Goal: Task Accomplishment & Management: Complete application form

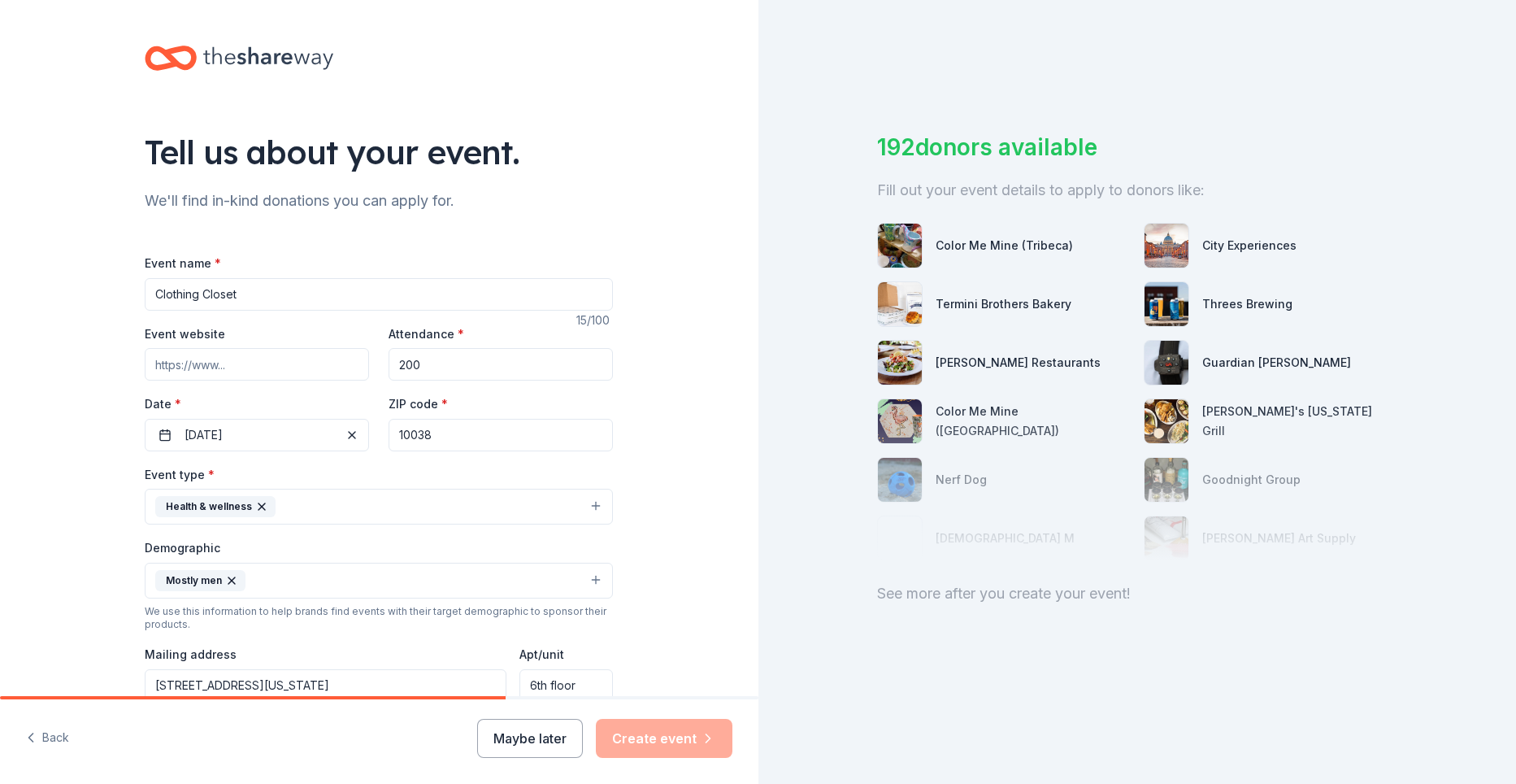
scroll to position [162, 0]
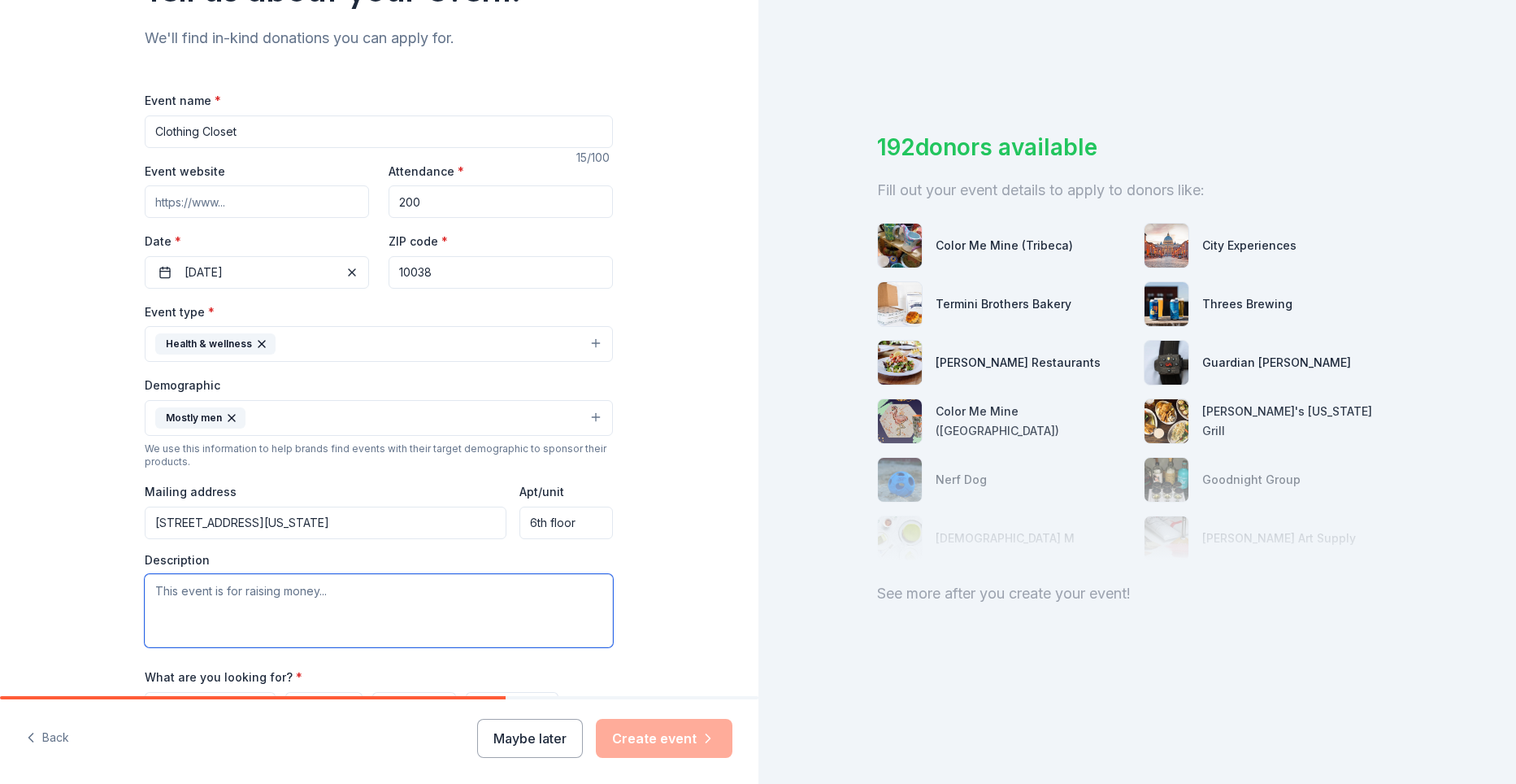
click at [233, 593] on textarea at bounding box center [378, 611] width 468 height 73
type textarea "R"
type textarea "Gathering clothes for our clients who are returning from incarceration"
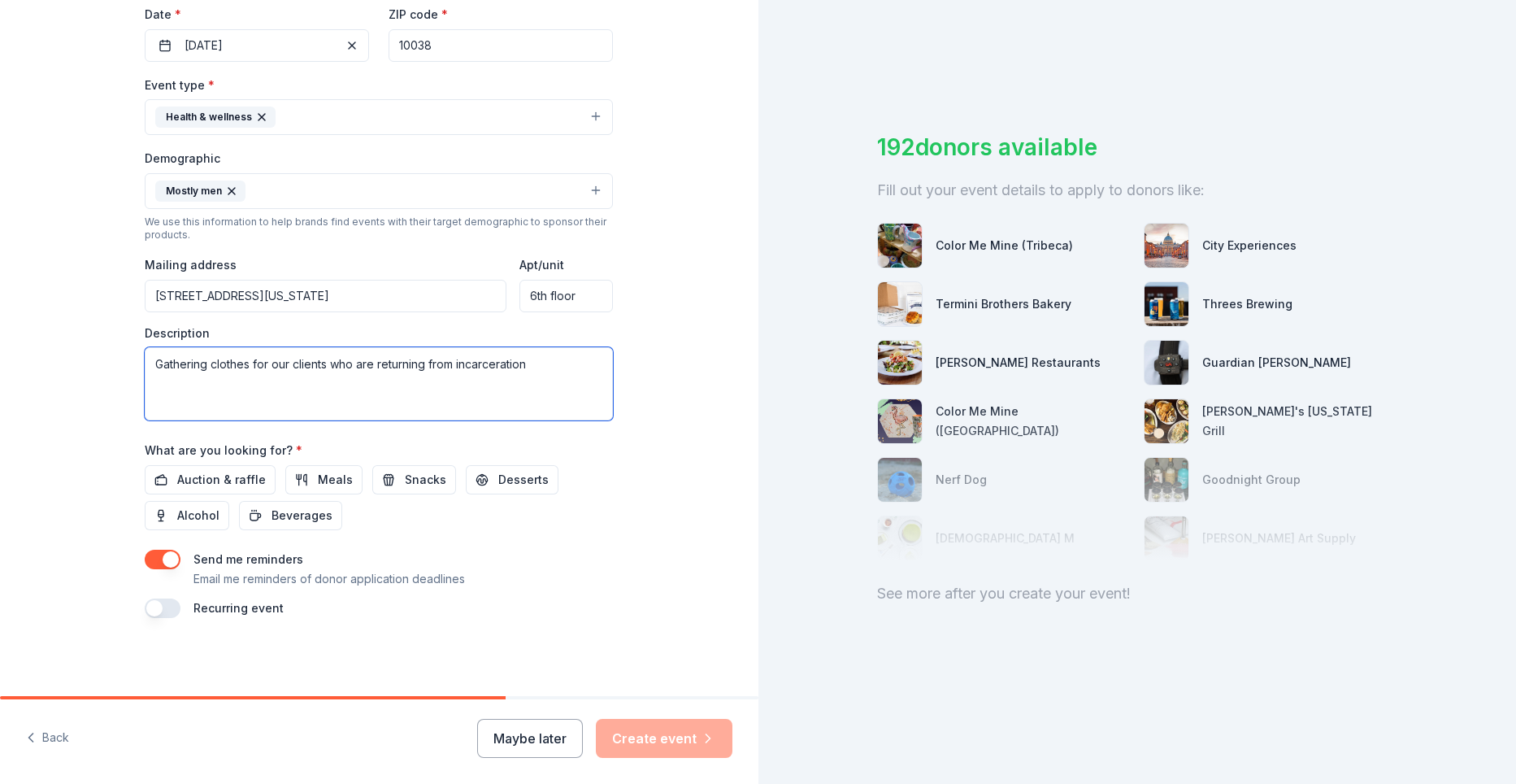
scroll to position [0, 0]
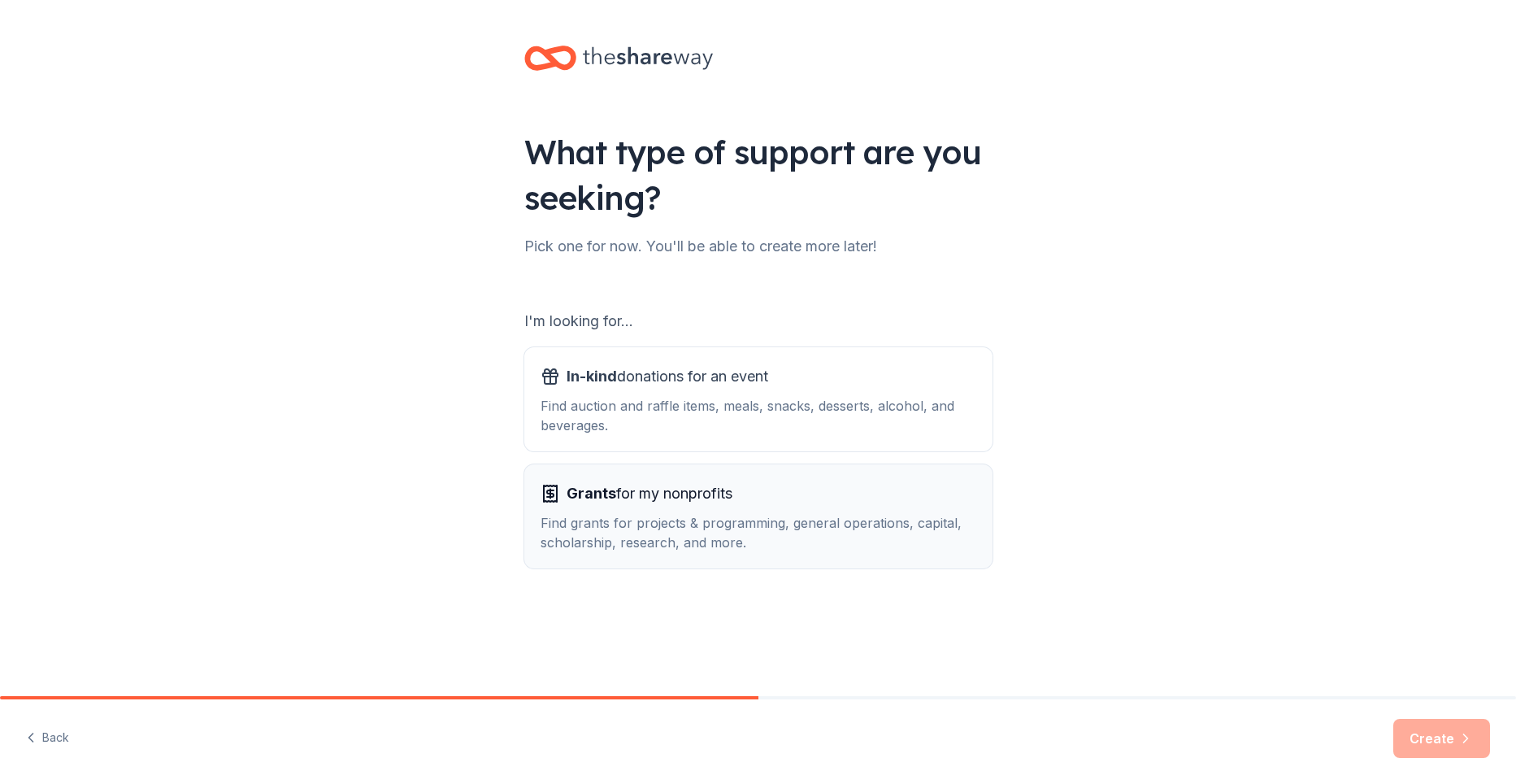
click at [732, 517] on div "Find grants for projects & programming, general operations, capital, scholarshi…" at bounding box center [758, 533] width 436 height 39
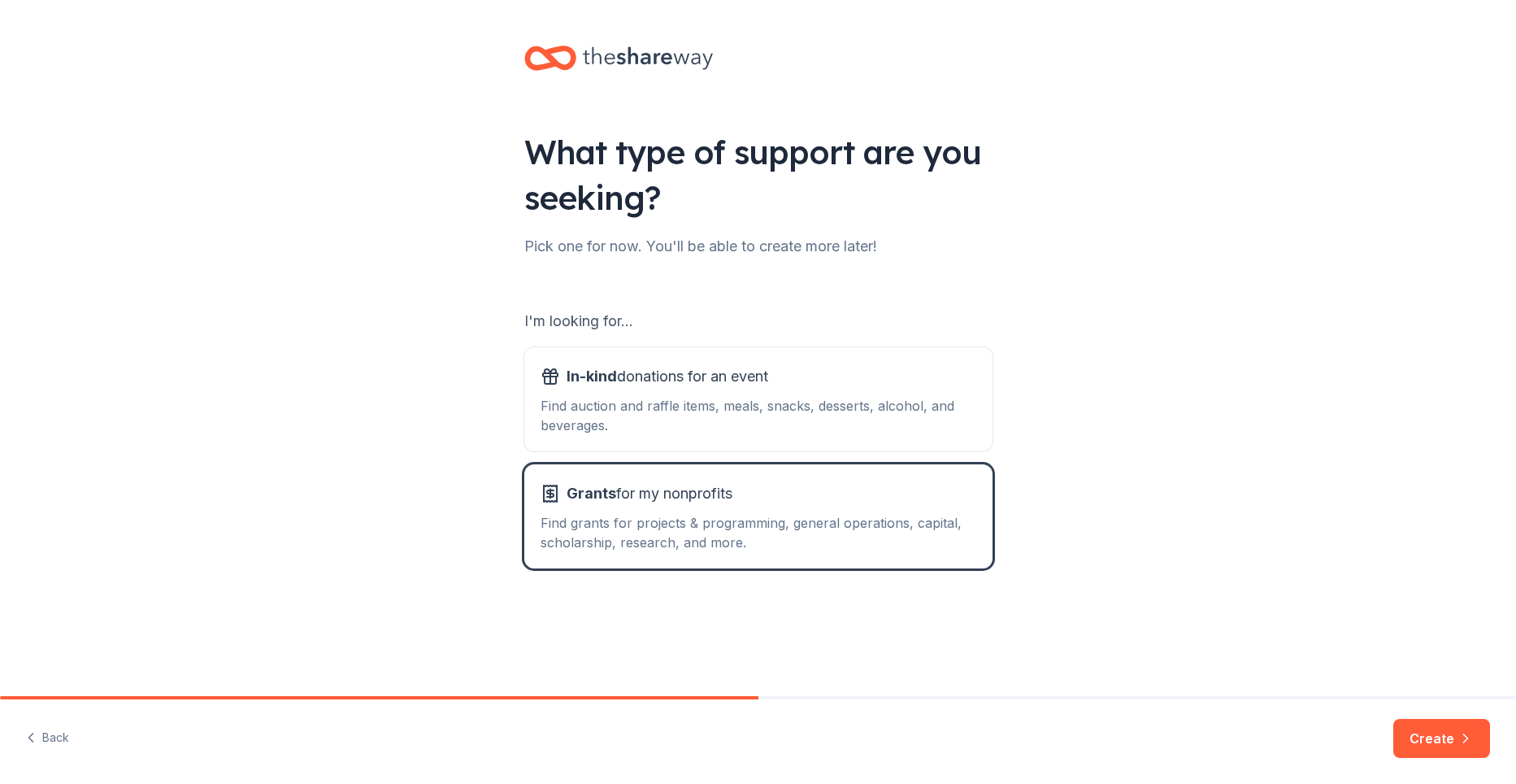
click at [1431, 746] on button "Create" at bounding box center [1442, 738] width 97 height 39
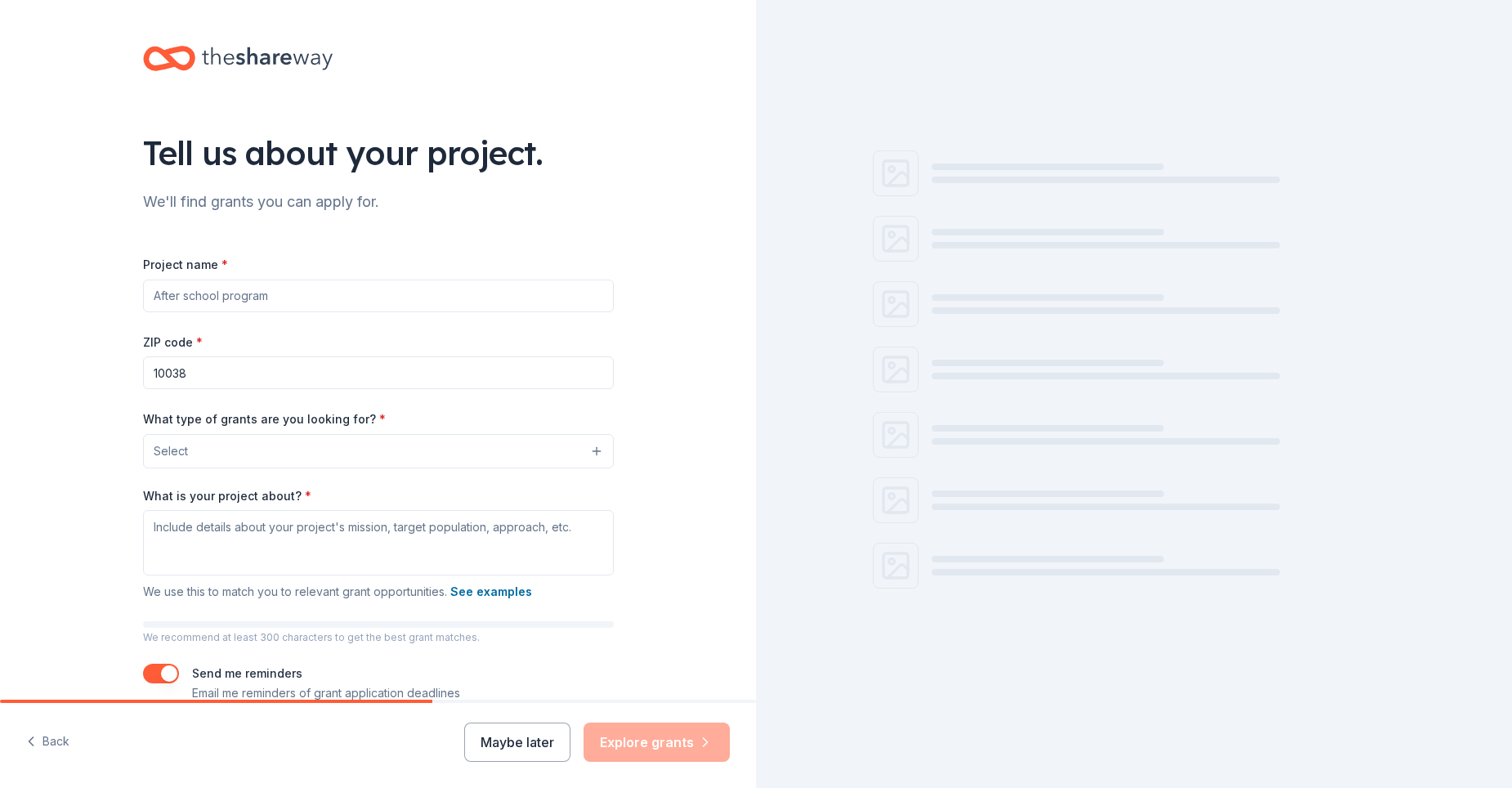
click at [349, 297] on input "Project name *" at bounding box center [379, 296] width 471 height 33
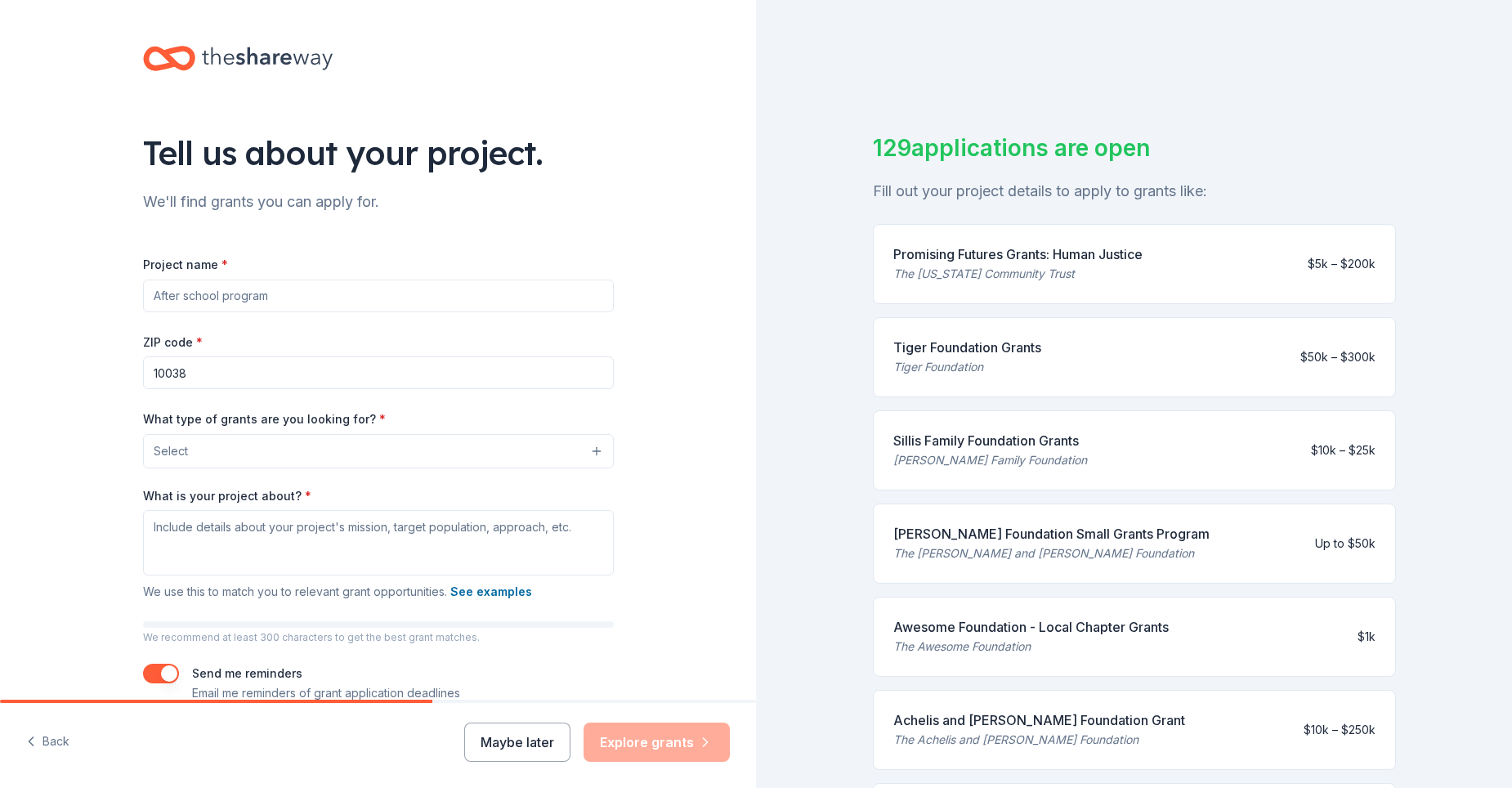
type input "Clothing Closet"
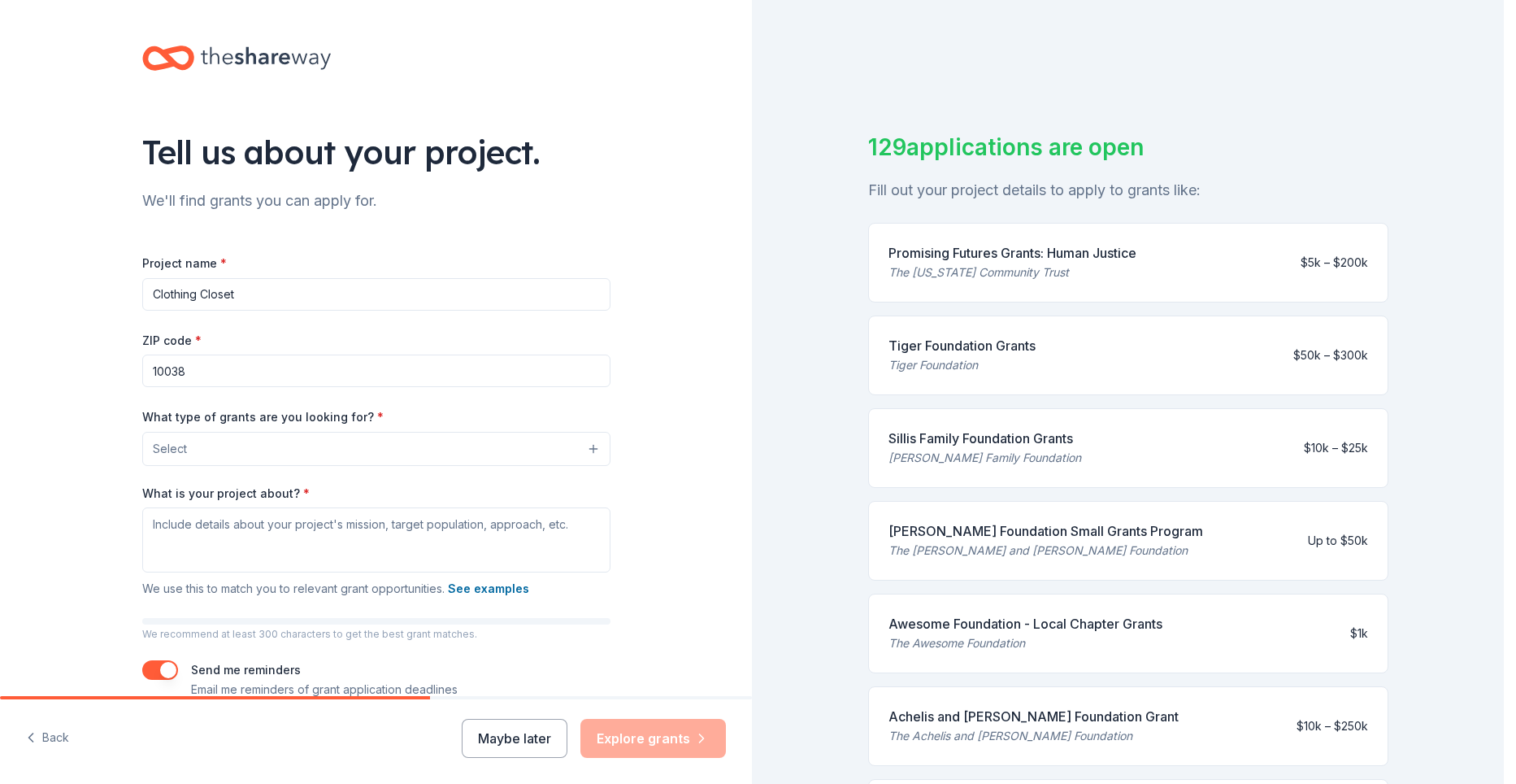
click at [365, 448] on button "Select" at bounding box center [377, 448] width 468 height 34
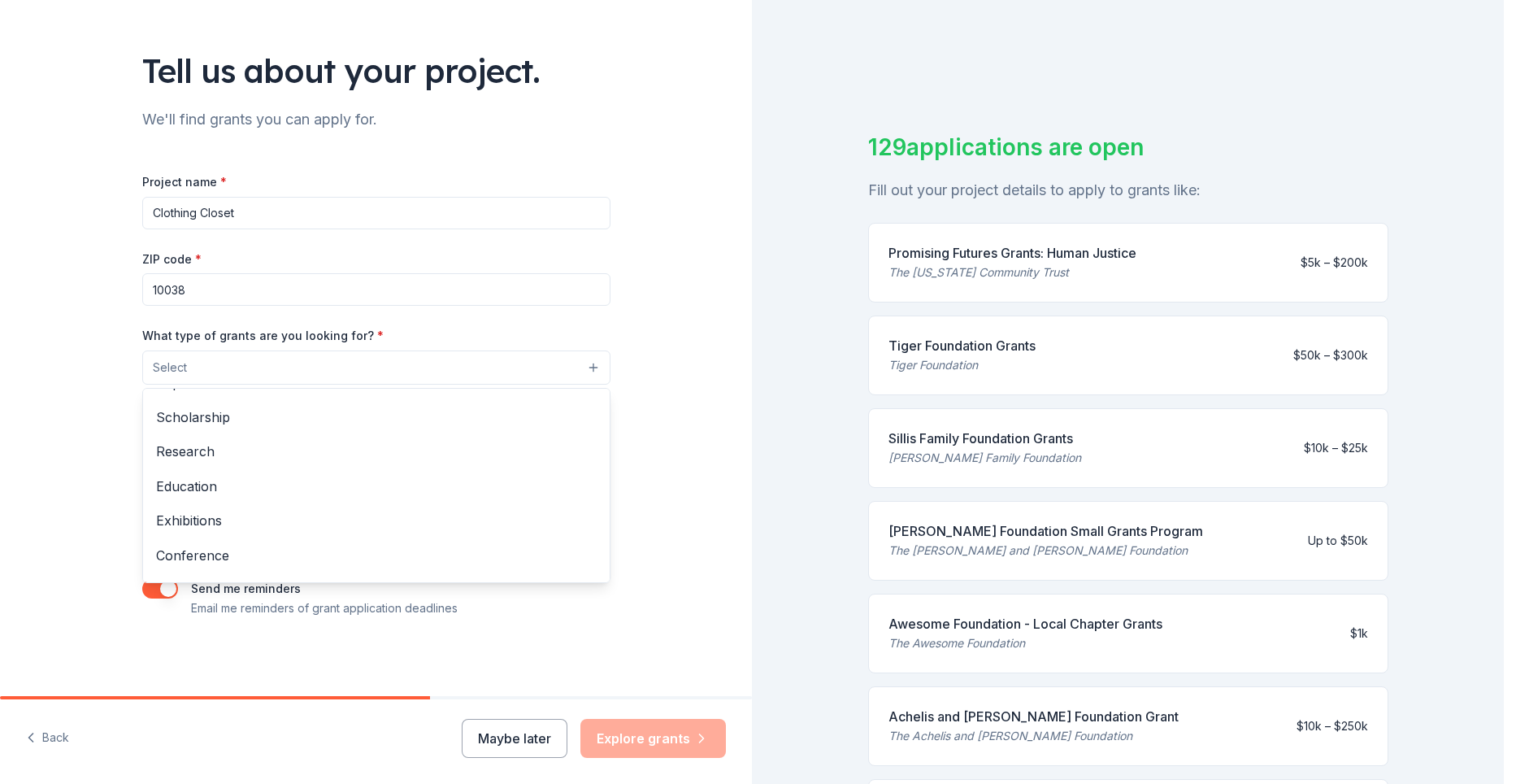
scroll to position [192, 0]
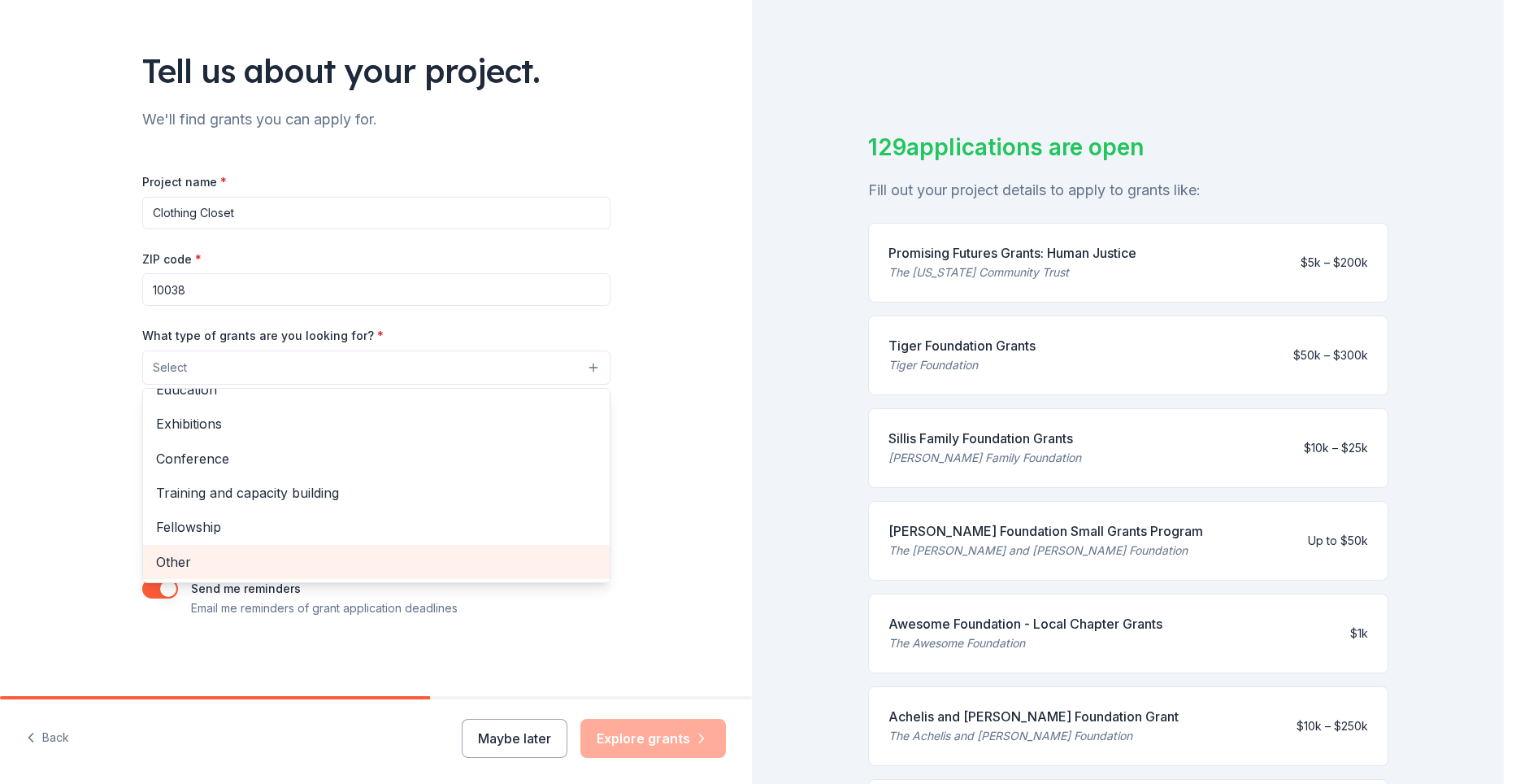
click at [388, 570] on span "Other" at bounding box center [377, 561] width 441 height 21
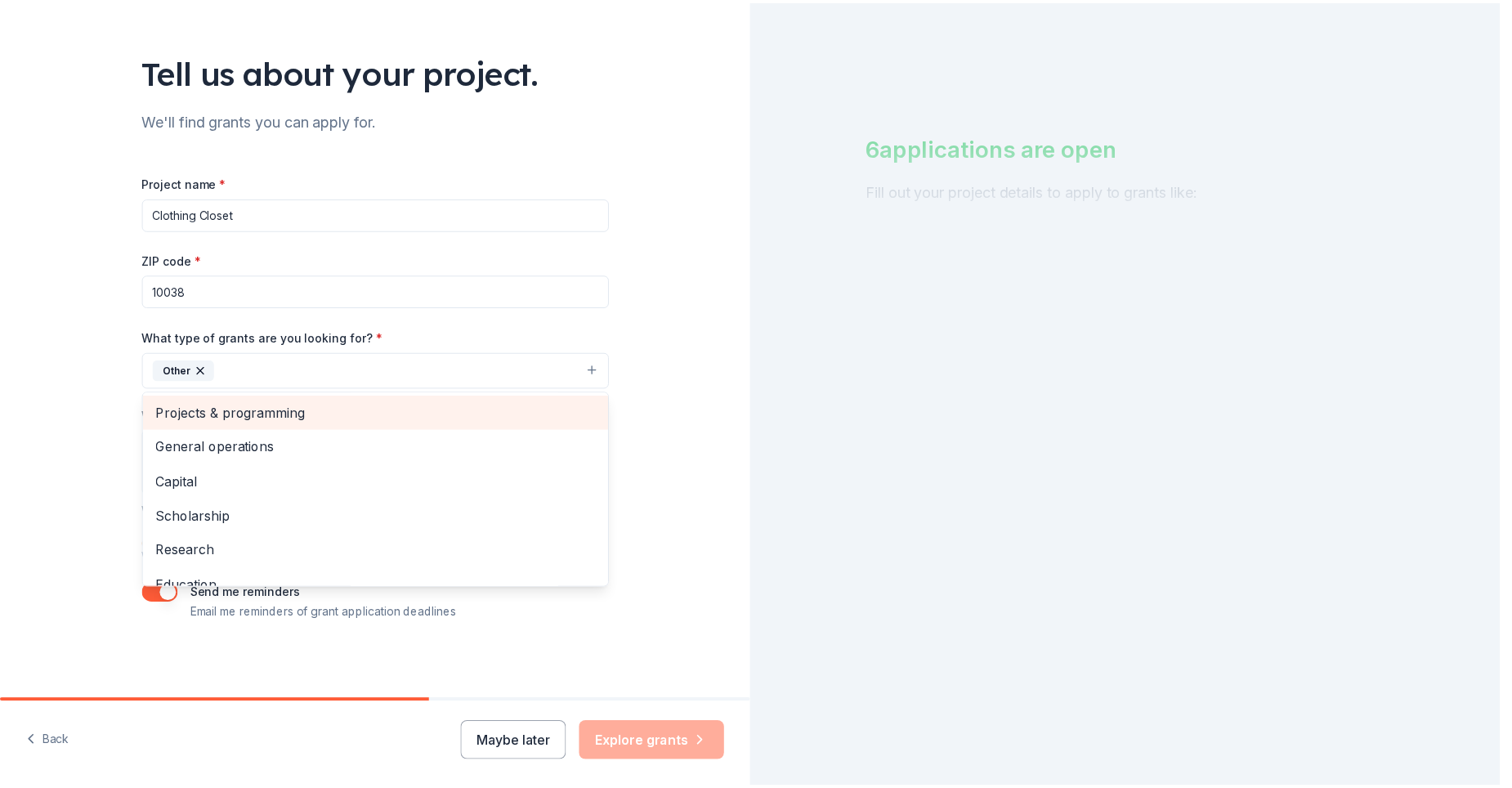
scroll to position [159, 0]
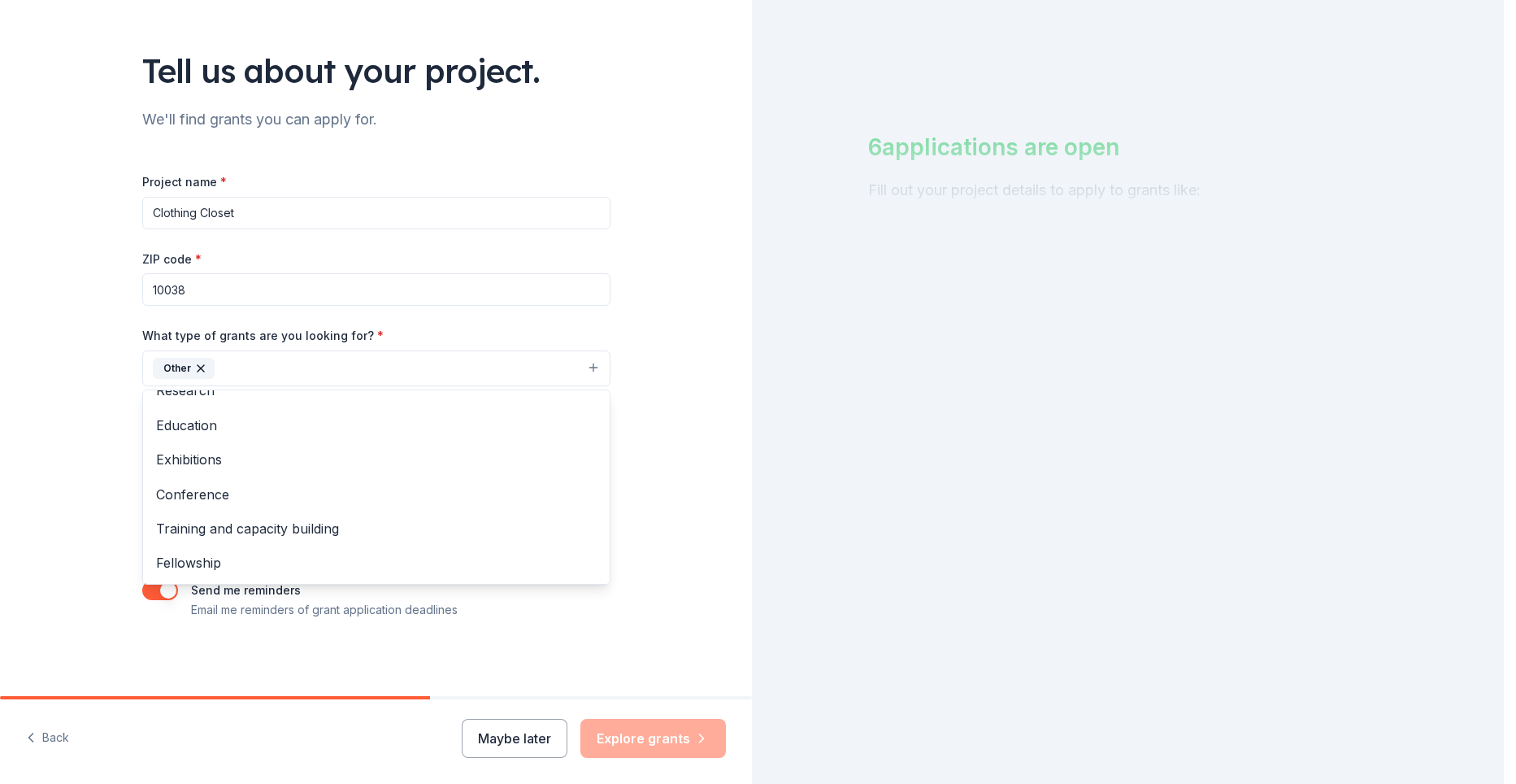
click at [262, 658] on div "Tell us about your project. We'll find grants you can apply for. Project name *…" at bounding box center [376, 308] width 520 height 779
